Goal: Transaction & Acquisition: Purchase product/service

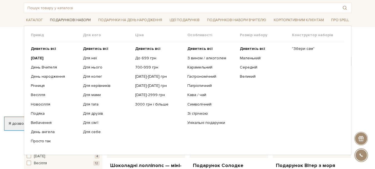
click at [77, 21] on link "Подарункові набори" at bounding box center [70, 20] width 45 height 9
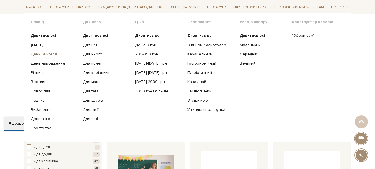
click at [51, 54] on link "День Вчителя" at bounding box center [55, 54] width 48 height 5
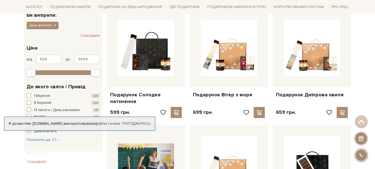
scroll to position [111, 0]
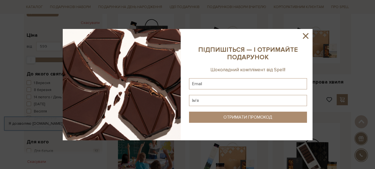
click at [1, 79] on div at bounding box center [187, 84] width 375 height 169
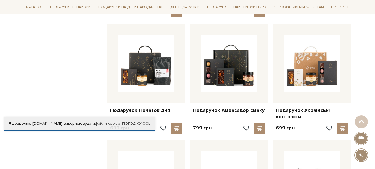
scroll to position [445, 0]
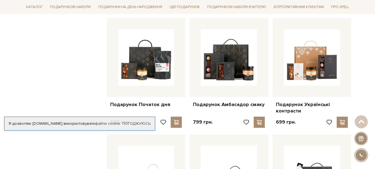
click at [36, 43] on div "Фільтр Ви вибрали: День вчителя Скасувати 599 - 3,6 тис. грн. Ціна від 599 до 3…" at bounding box center [63, 14] width 83 height 704
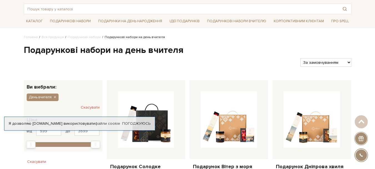
scroll to position [0, 0]
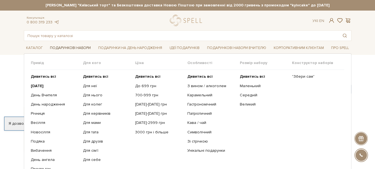
click at [78, 46] on link "Подарункові набори" at bounding box center [70, 48] width 45 height 9
click at [44, 74] on b "Дивитись всі" at bounding box center [43, 76] width 25 height 5
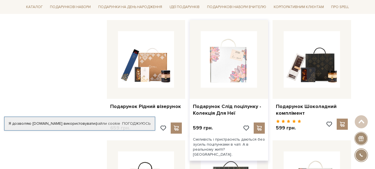
scroll to position [445, 0]
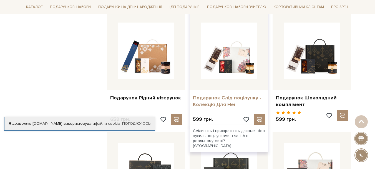
click at [227, 99] on link "Подарунок Слід поцілунку - Колекція Для Неї" at bounding box center [229, 100] width 72 height 13
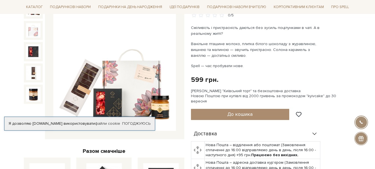
scroll to position [83, 0]
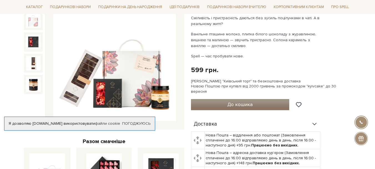
click at [245, 101] on span "До кошика" at bounding box center [240, 104] width 25 height 6
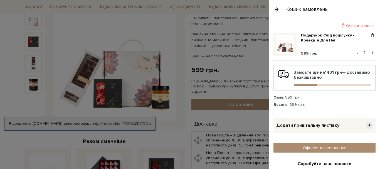
click at [369, 51] on button "+" at bounding box center [372, 53] width 6 height 8
click at [370, 52] on button "+" at bounding box center [372, 53] width 6 height 8
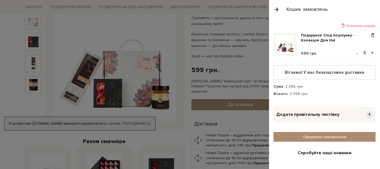
click at [355, 52] on button "-" at bounding box center [357, 53] width 6 height 8
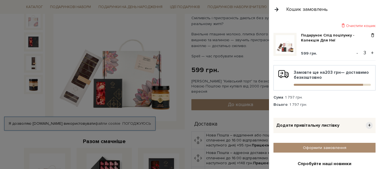
click at [354, 53] on button "-" at bounding box center [357, 53] width 6 height 8
click at [172, 104] on div at bounding box center [190, 84] width 380 height 169
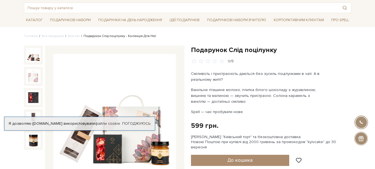
scroll to position [0, 0]
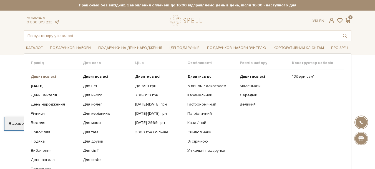
click at [53, 75] on b "Дивитись всі" at bounding box center [43, 76] width 25 height 5
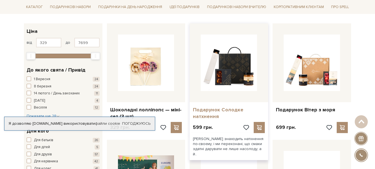
click at [220, 109] on link "Подарунок Солодке натхнення" at bounding box center [229, 112] width 72 height 13
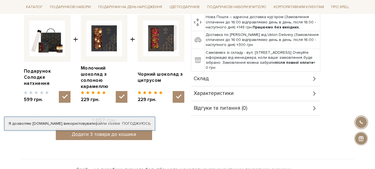
scroll to position [222, 0]
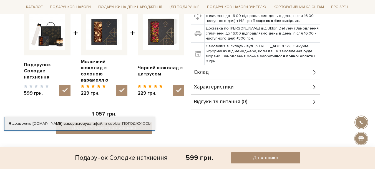
click at [250, 80] on div "Характеристики" at bounding box center [256, 87] width 130 height 14
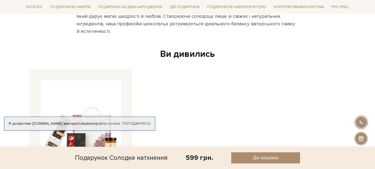
scroll to position [556, 0]
